Goal: Task Accomplishment & Management: Manage account settings

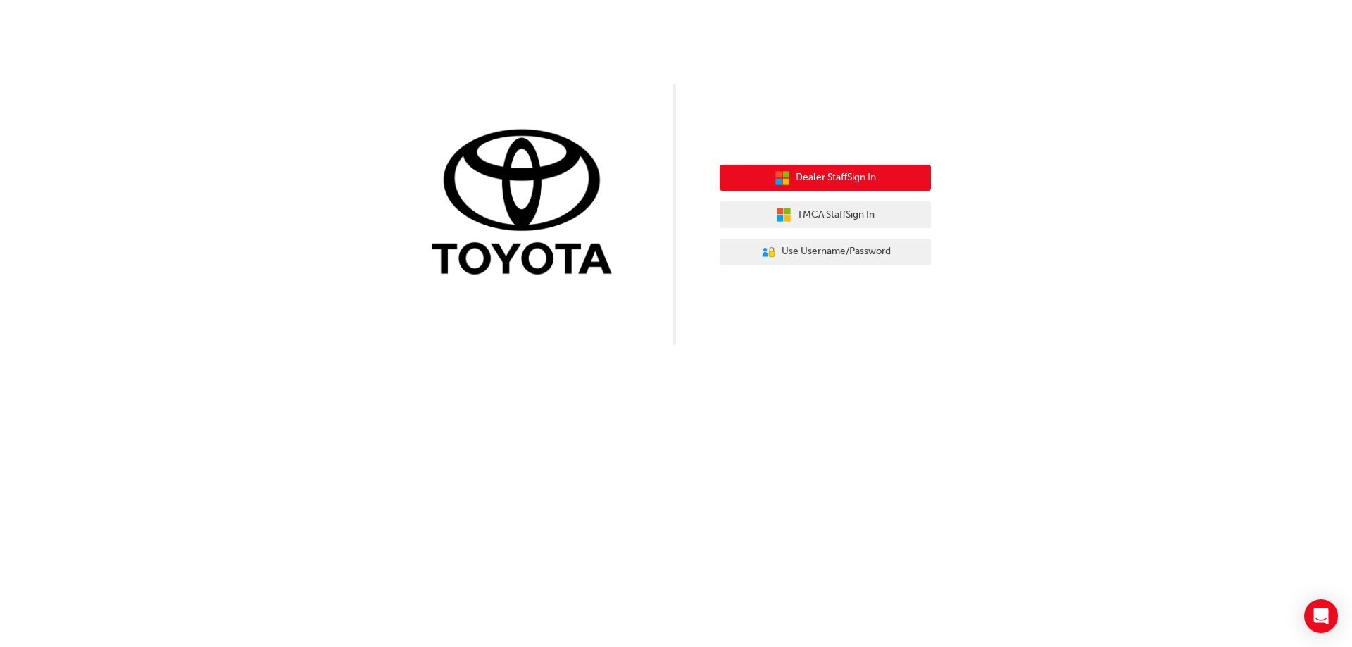
click at [833, 177] on span "Dealer Staff Sign In" at bounding box center [835, 178] width 80 height 16
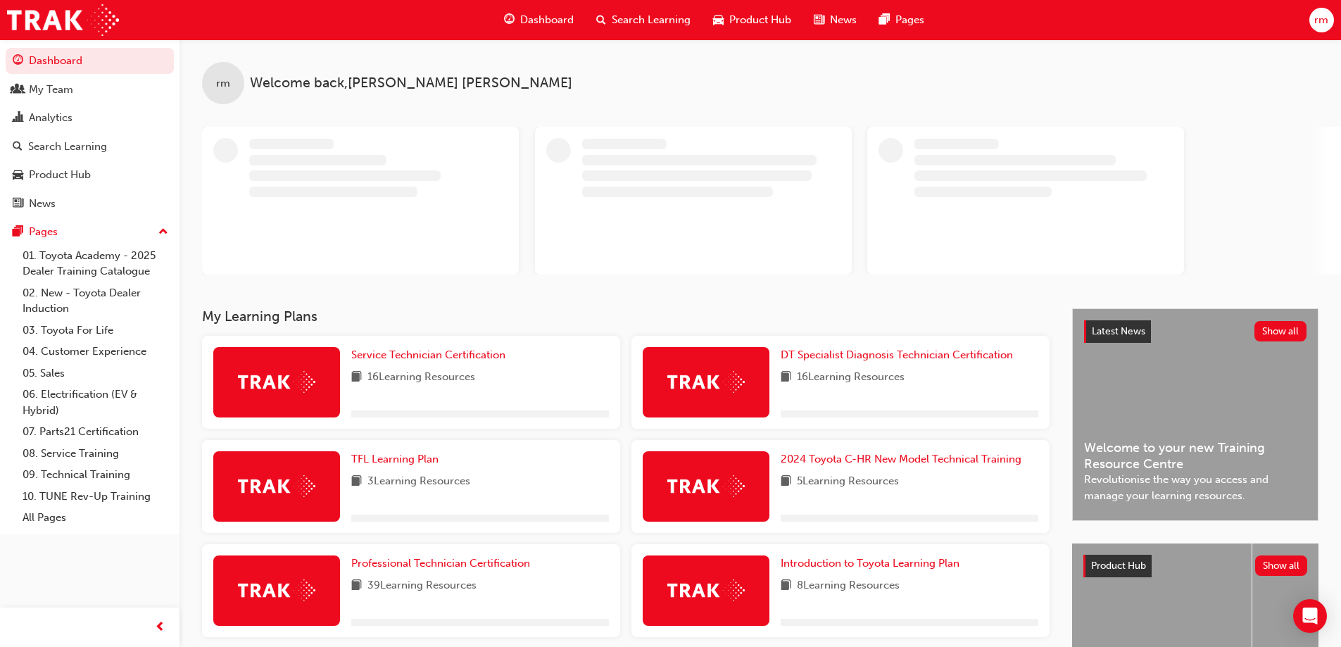
click at [1314, 30] on div "rm" at bounding box center [1321, 20] width 25 height 25
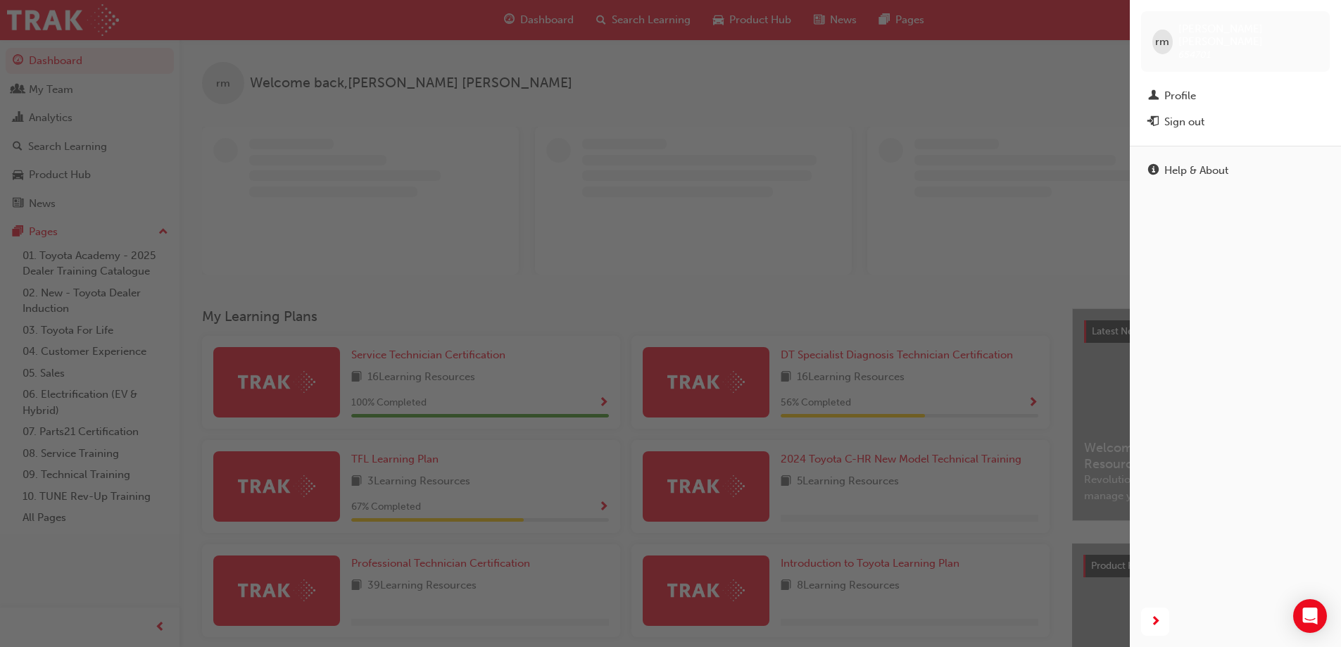
drag, startPoint x: 1198, startPoint y: 106, endPoint x: 1160, endPoint y: 70, distance: 52.3
click at [1198, 114] on div "Sign out" at bounding box center [1184, 122] width 40 height 16
